Goal: Transaction & Acquisition: Purchase product/service

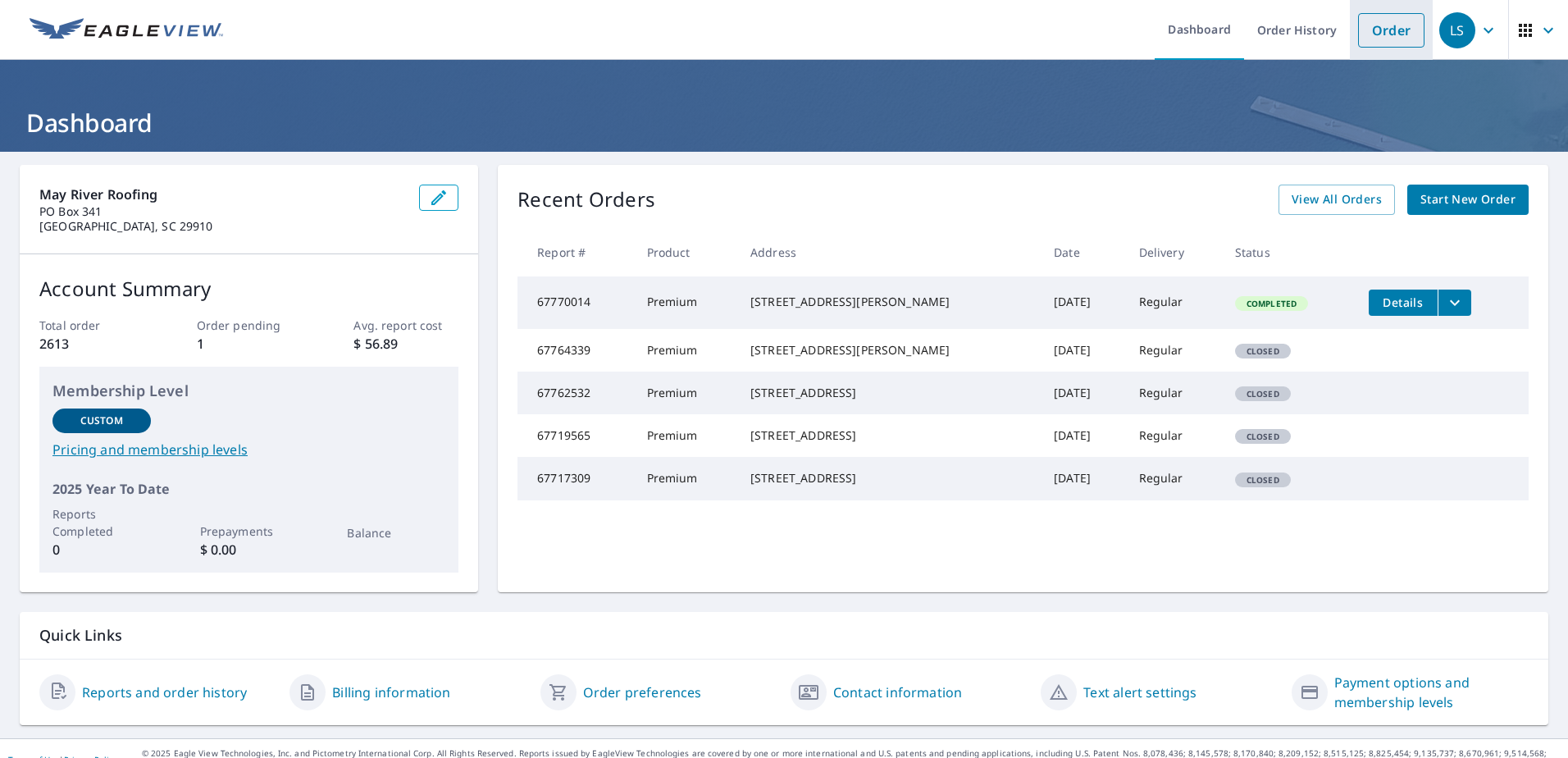
click at [1358, 23] on link "Order" at bounding box center [1391, 31] width 67 height 35
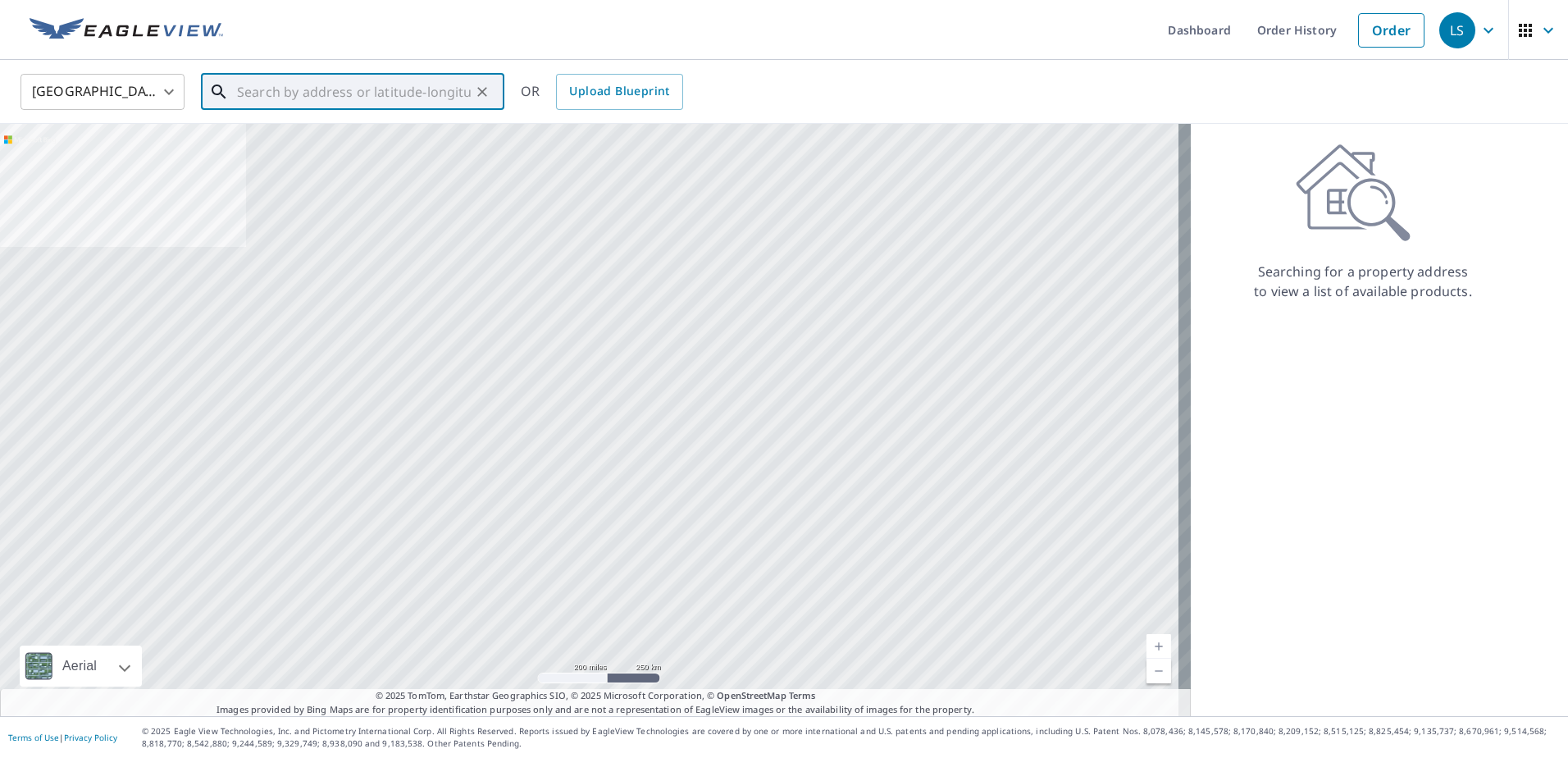
click at [432, 85] on input "text" at bounding box center [353, 92] width 234 height 46
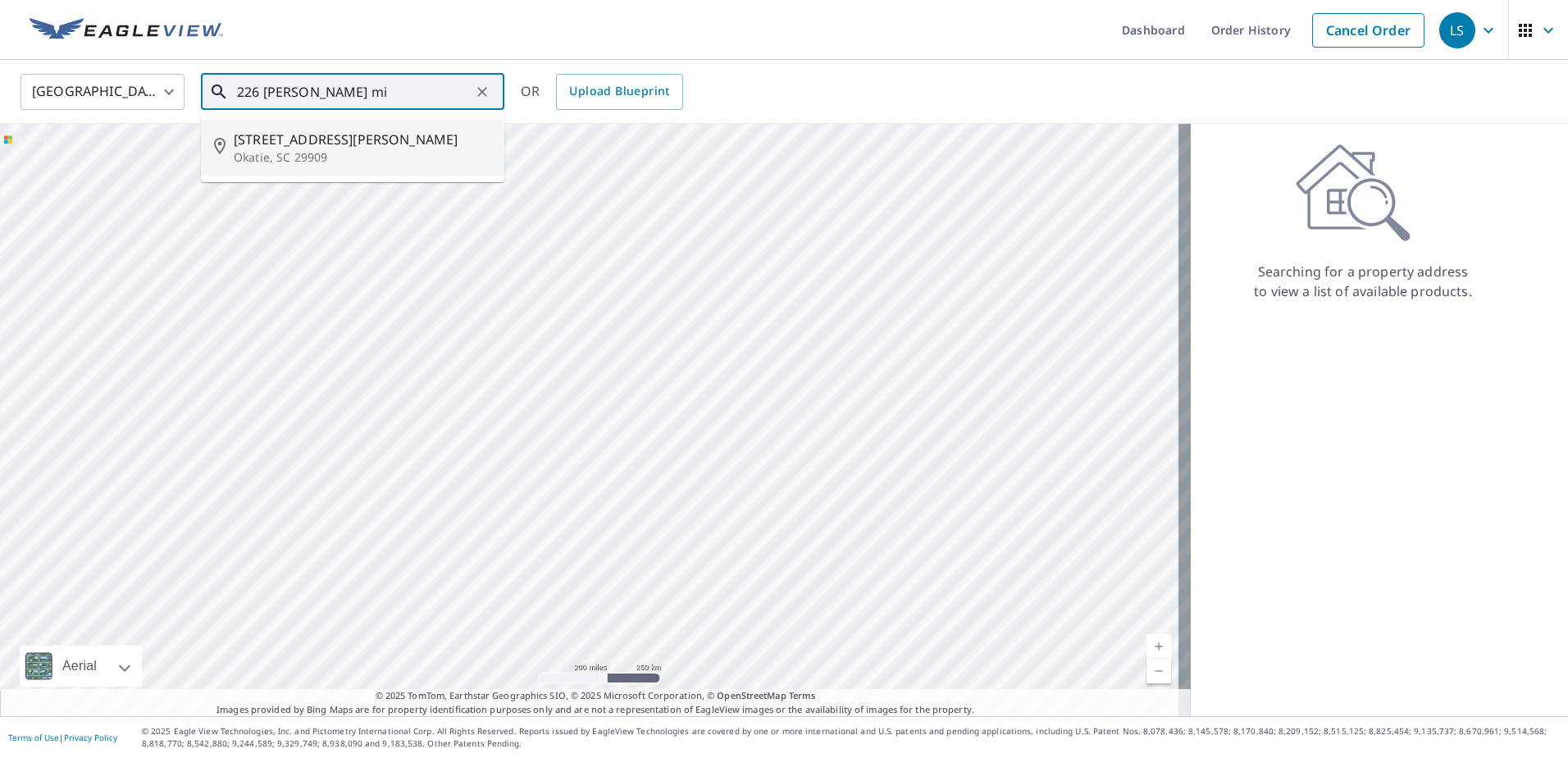
click at [310, 144] on span "[STREET_ADDRESS][PERSON_NAME]" at bounding box center [362, 140] width 257 height 20
type input "[STREET_ADDRESS][PERSON_NAME]"
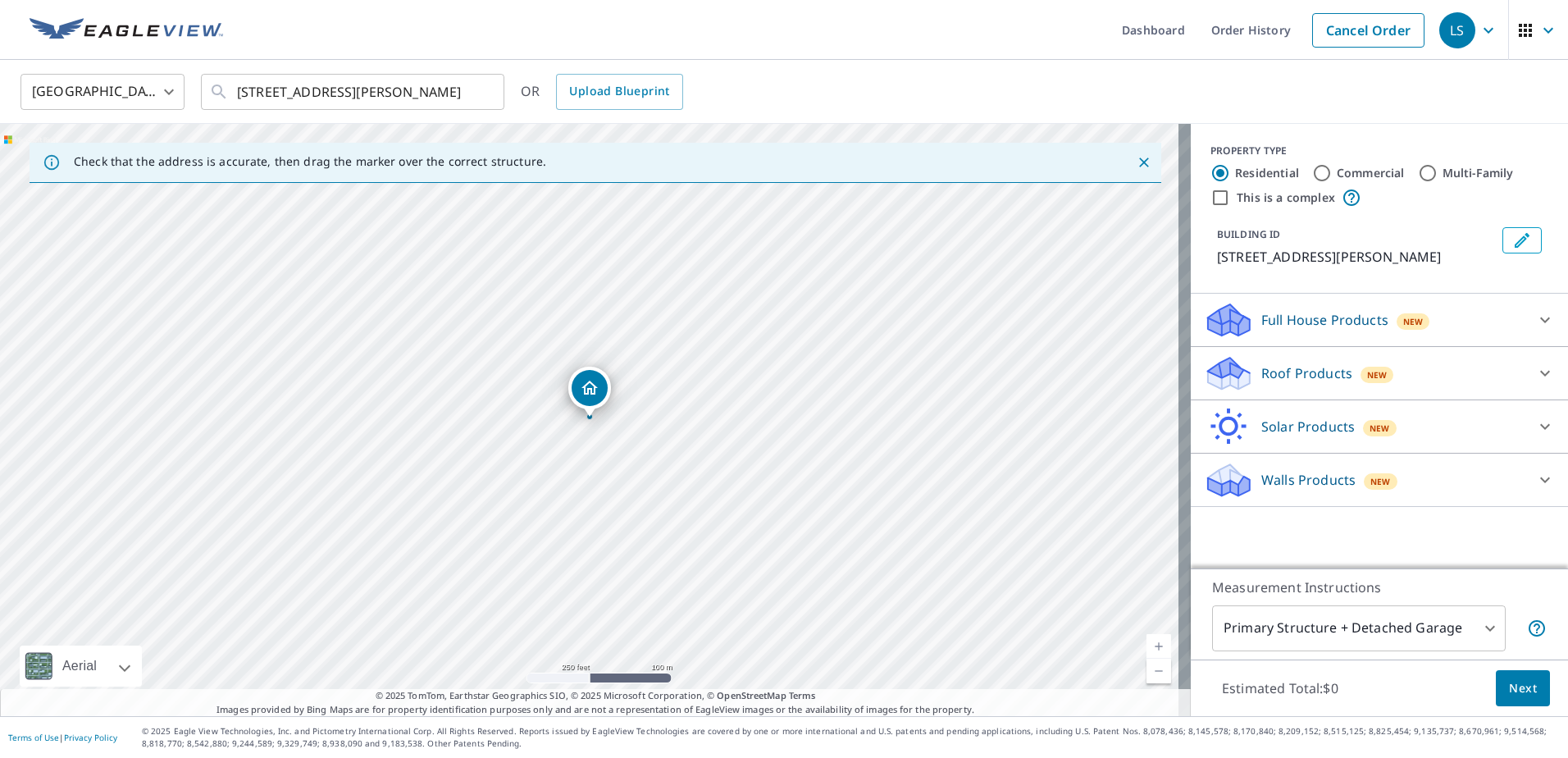
click at [1279, 387] on div "Roof Products New" at bounding box center [1365, 373] width 322 height 39
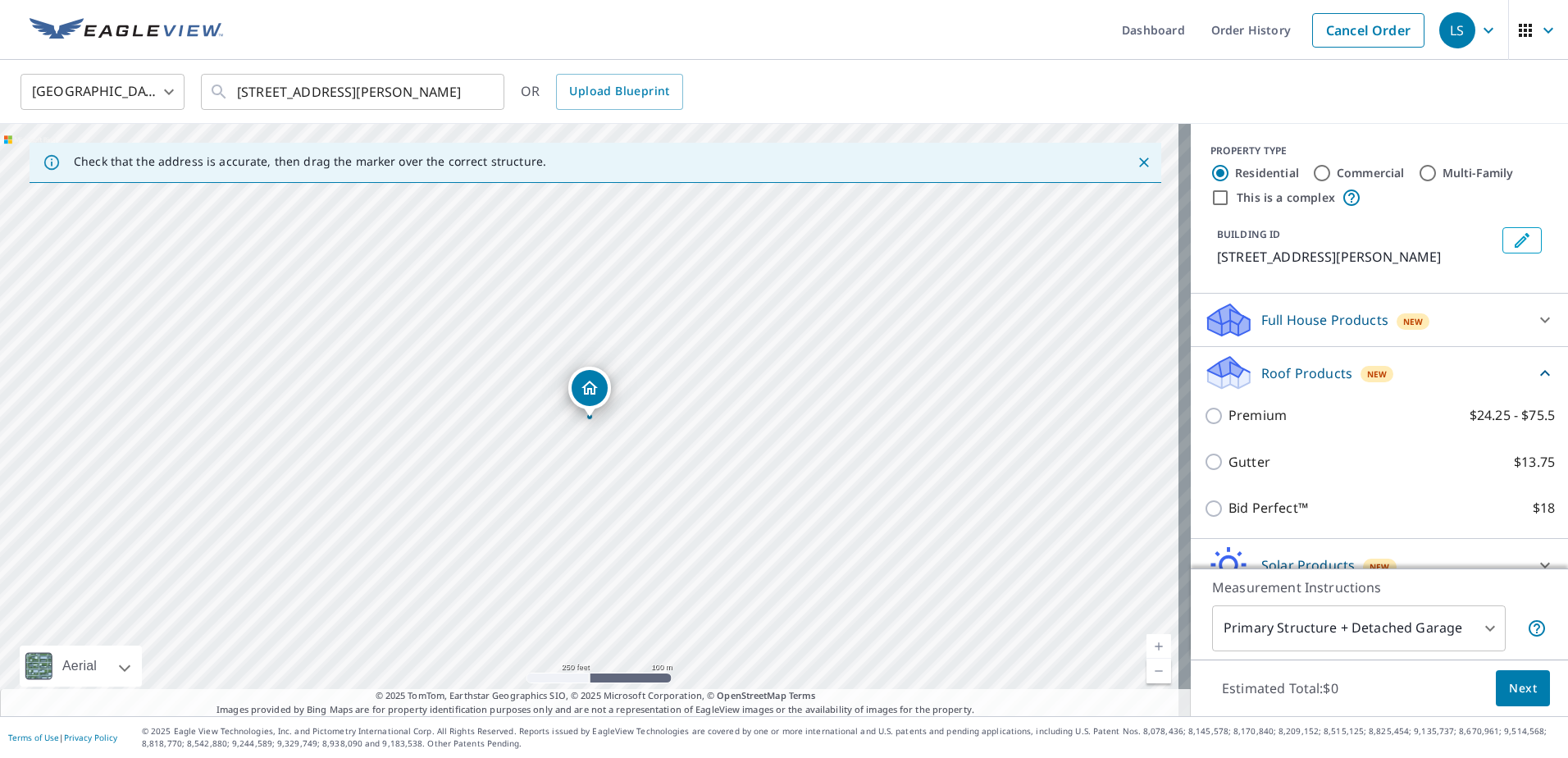
click at [1231, 425] on p "Premium" at bounding box center [1258, 415] width 59 height 21
click at [1229, 425] on input "Premium $24.25 - $75.5" at bounding box center [1216, 416] width 25 height 20
checkbox input "true"
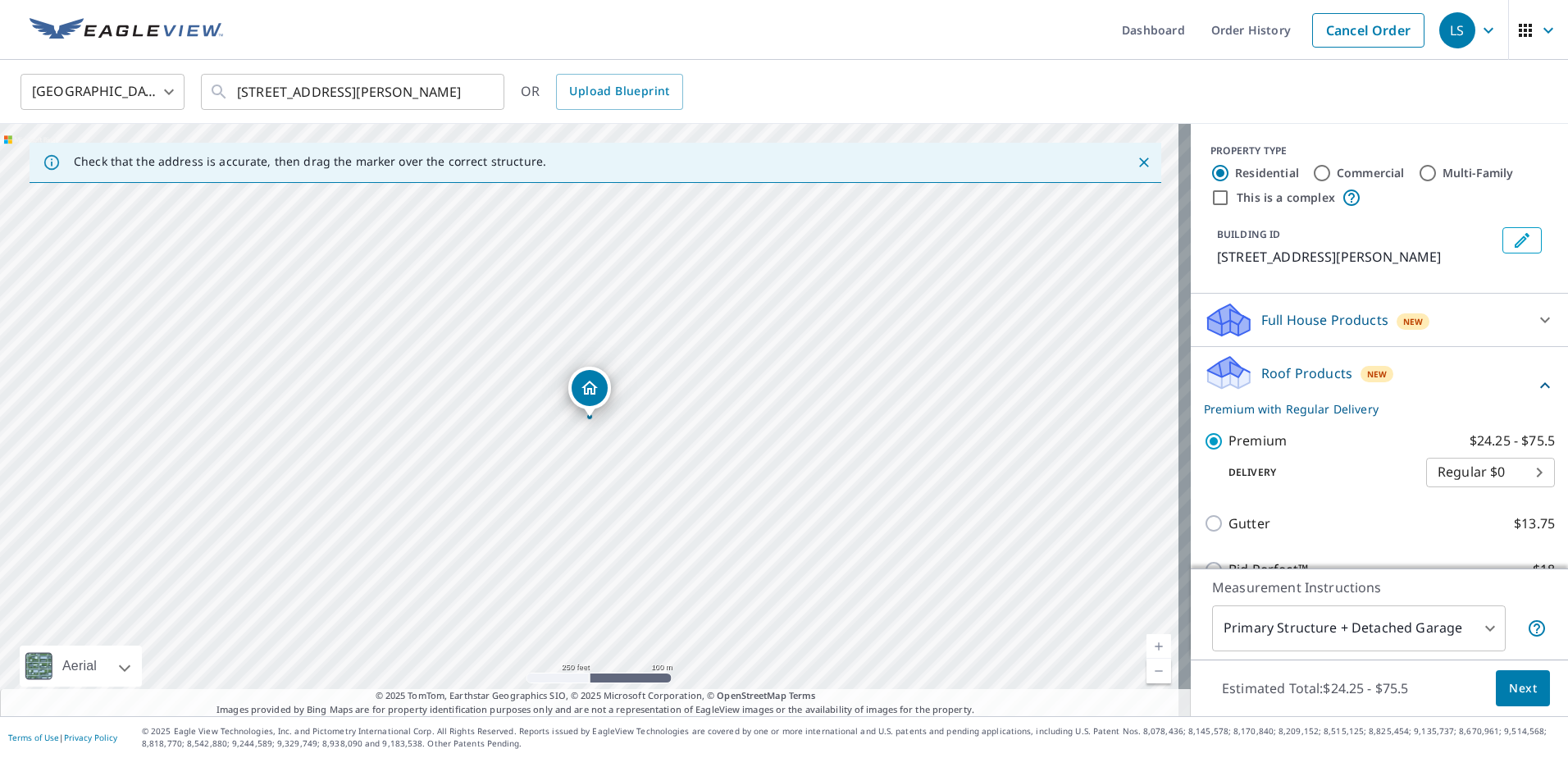
drag, startPoint x: 1553, startPoint y: 697, endPoint x: 1504, endPoint y: 689, distance: 49.6
click at [1551, 697] on div "Estimated Total: $24.25 - $75.5 Next" at bounding box center [1379, 689] width 377 height 58
click at [1509, 689] on span "Next" at bounding box center [1523, 689] width 28 height 21
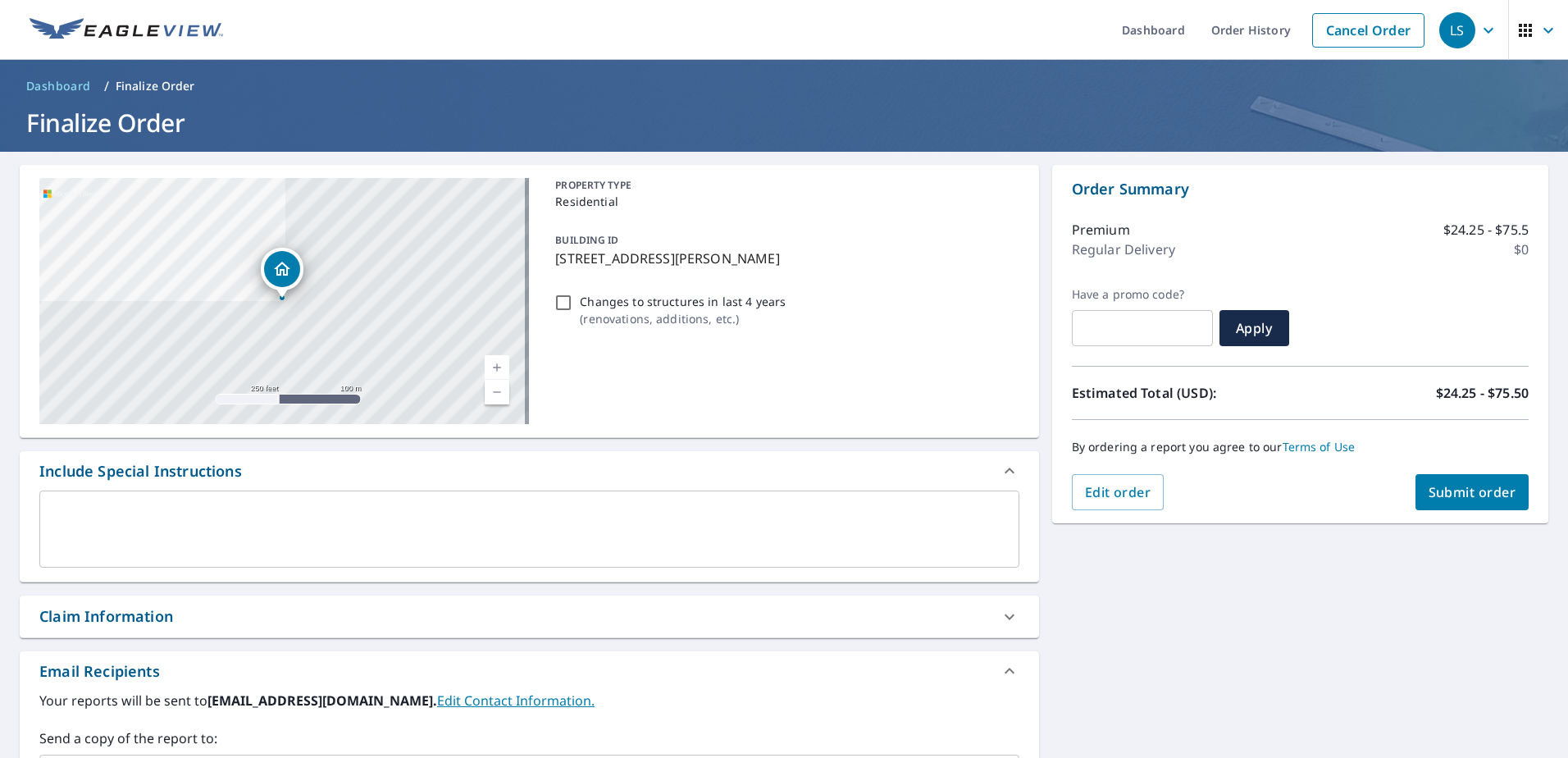
click at [562, 310] on input "Changes to structures in last 4 years ( renovations, additions, etc. )" at bounding box center [564, 303] width 20 height 20
checkbox input "true"
click at [1470, 494] on span "Submit order" at bounding box center [1472, 492] width 87 height 18
